Goal: Task Accomplishment & Management: Use online tool/utility

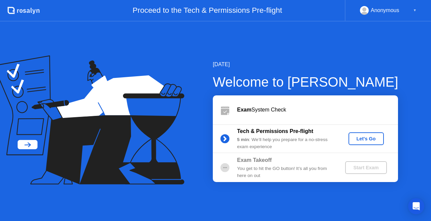
click at [365, 140] on div "Let's Go" at bounding box center [366, 138] width 30 height 5
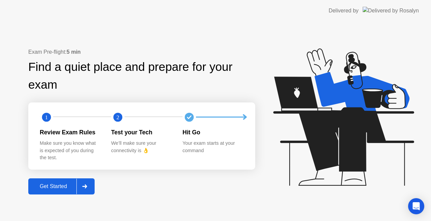
click at [63, 185] on div "Get Started" at bounding box center [53, 187] width 46 height 6
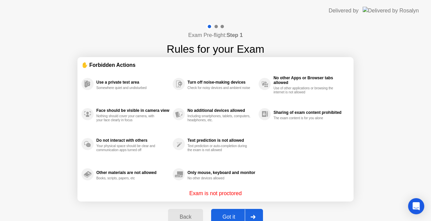
click at [232, 214] on div "Got it" at bounding box center [229, 217] width 32 height 6
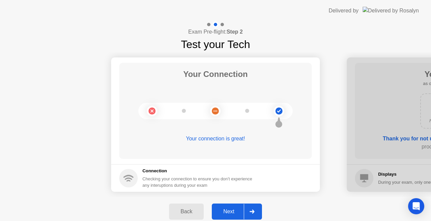
click at [215, 138] on div "Your connection is great!" at bounding box center [215, 139] width 192 height 8
click at [228, 209] on div "Next" at bounding box center [229, 212] width 30 height 6
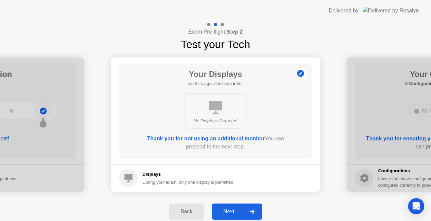
click at [231, 210] on div "Next" at bounding box center [229, 212] width 30 height 6
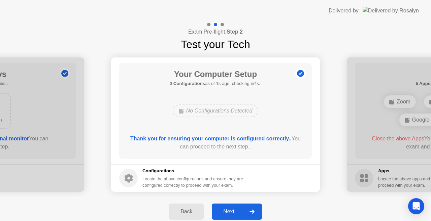
click at [234, 206] on button "Next" at bounding box center [237, 212] width 50 height 16
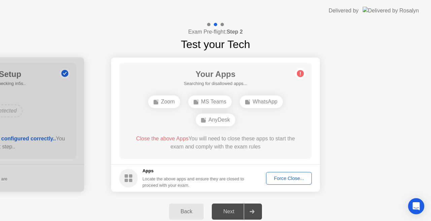
click at [293, 178] on div "Force Close..." at bounding box center [288, 178] width 41 height 5
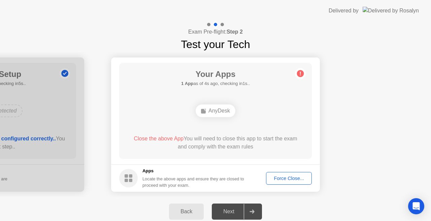
click at [288, 178] on div "Force Close..." at bounding box center [288, 178] width 41 height 5
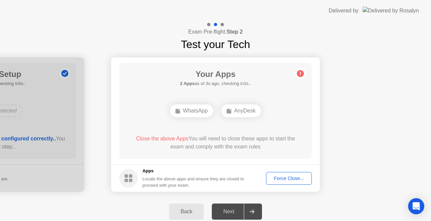
click at [290, 179] on div "Force Close..." at bounding box center [288, 178] width 41 height 5
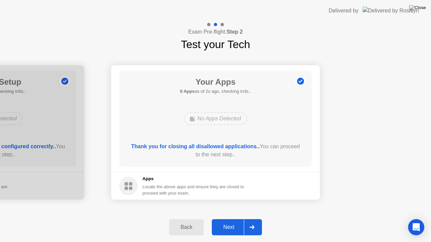
click at [231, 221] on div "Next" at bounding box center [229, 227] width 30 height 6
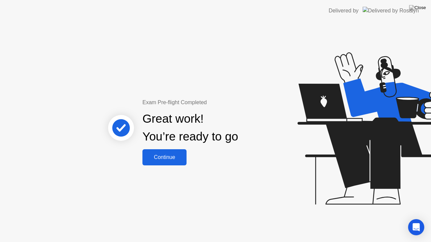
click at [179, 156] on div "Continue" at bounding box center [164, 157] width 40 height 6
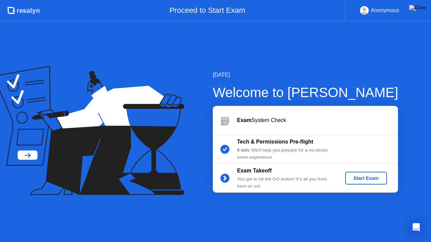
click at [272, 119] on div "Exam System Check" at bounding box center [317, 120] width 161 height 8
click at [270, 154] on div "5 min : We’ll help you prepare for a no-stress exam experience" at bounding box center [285, 154] width 97 height 14
click at [372, 180] on div "Start Exam" at bounding box center [365, 178] width 36 height 5
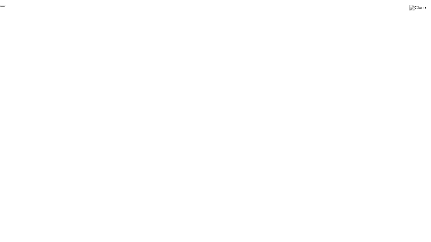
click div "End Proctoring Session"
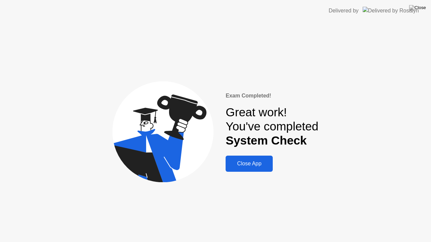
click at [262, 164] on div "Close App" at bounding box center [248, 164] width 43 height 6
